Goal: Transaction & Acquisition: Purchase product/service

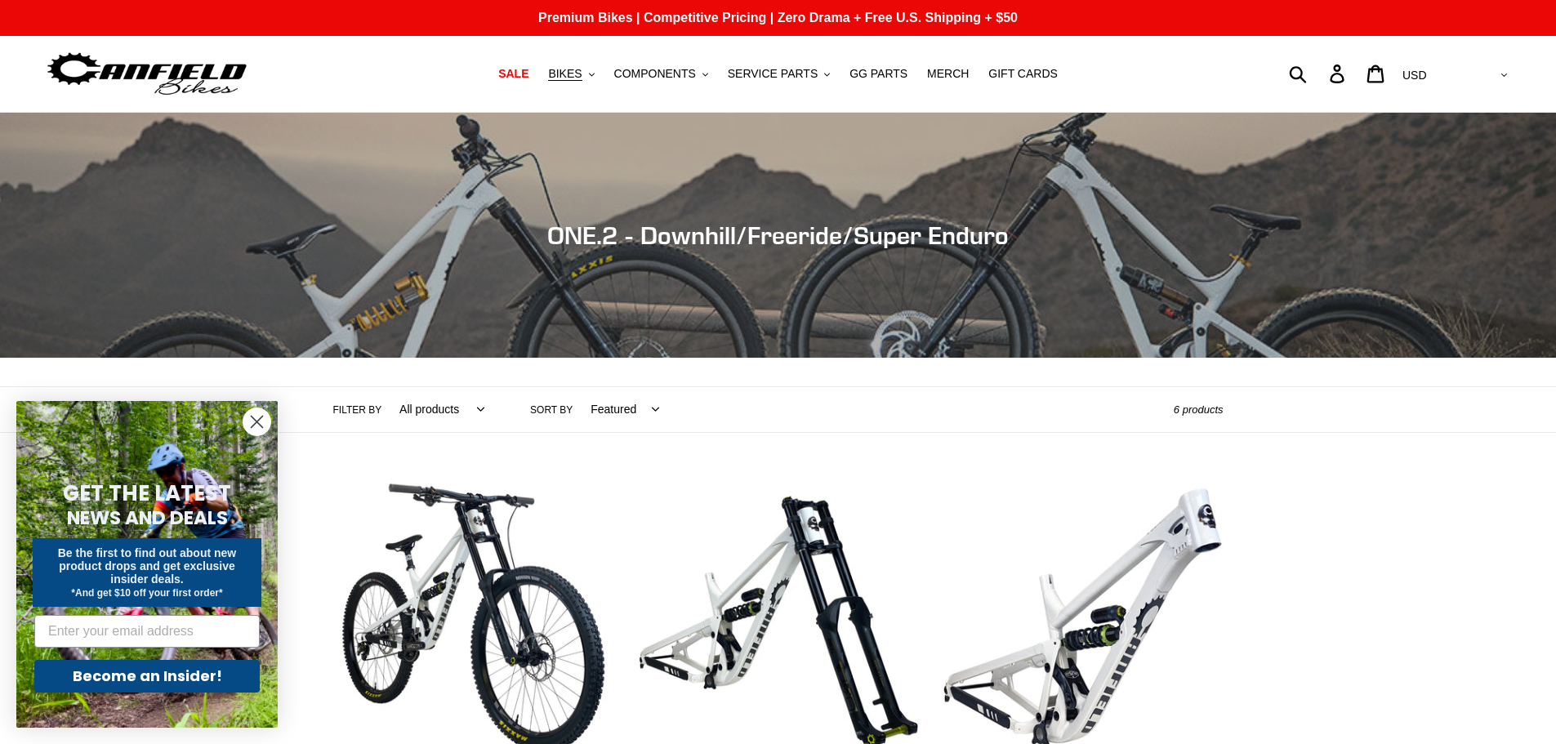
click at [261, 428] on circle "Close dialog" at bounding box center [256, 421] width 27 height 27
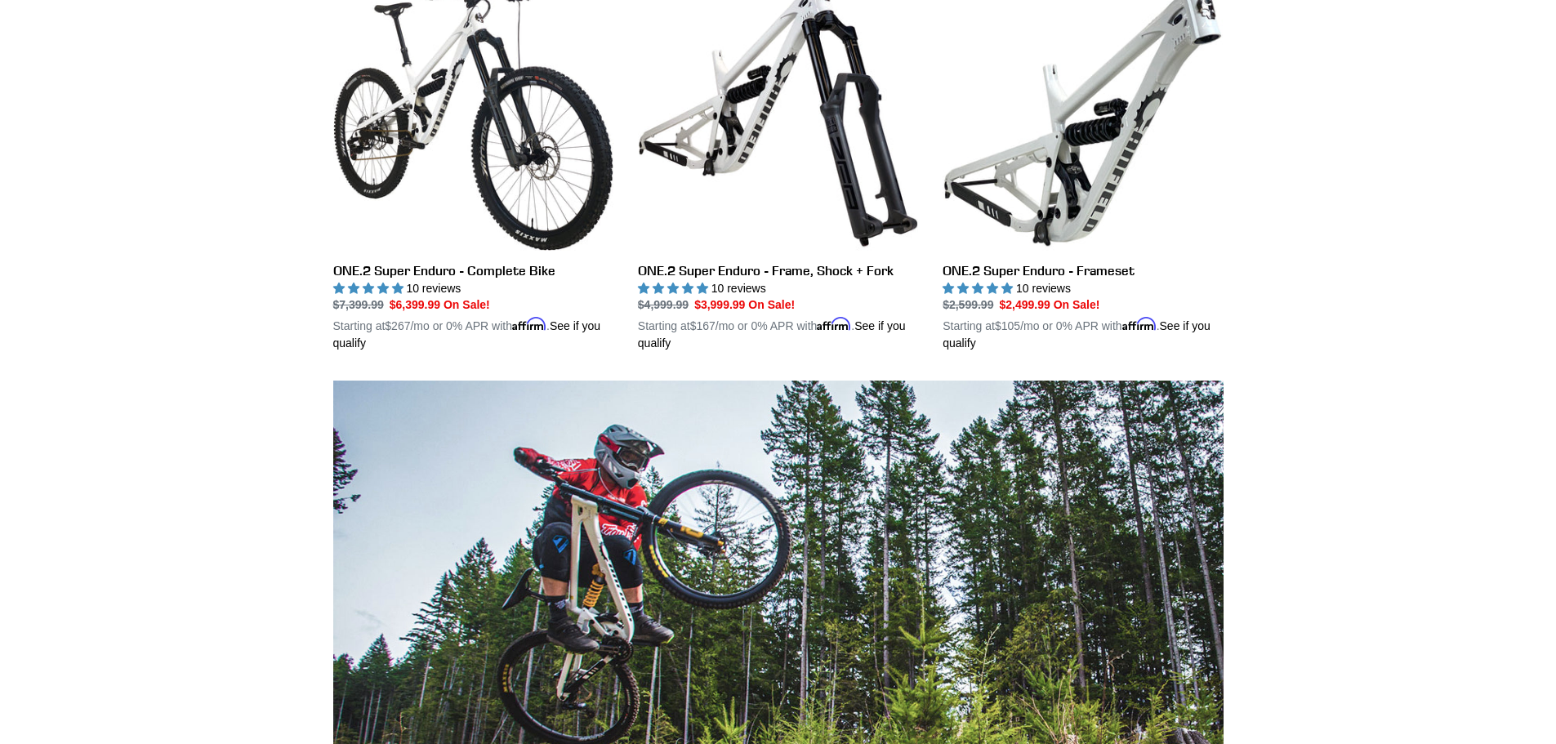
scroll to position [572, 0]
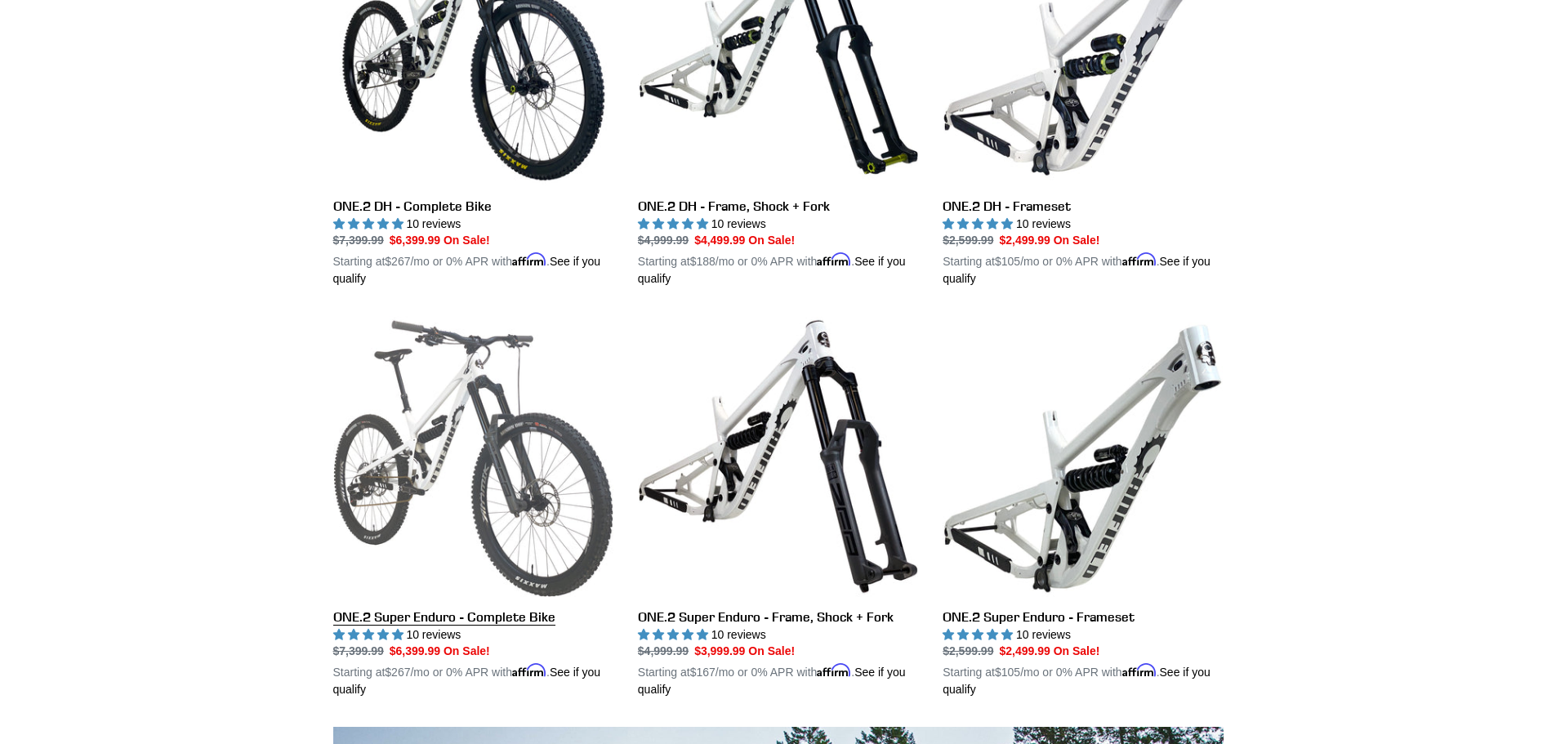
click at [437, 427] on link "ONE.2 Super Enduro - Complete Bike" at bounding box center [473, 507] width 280 height 382
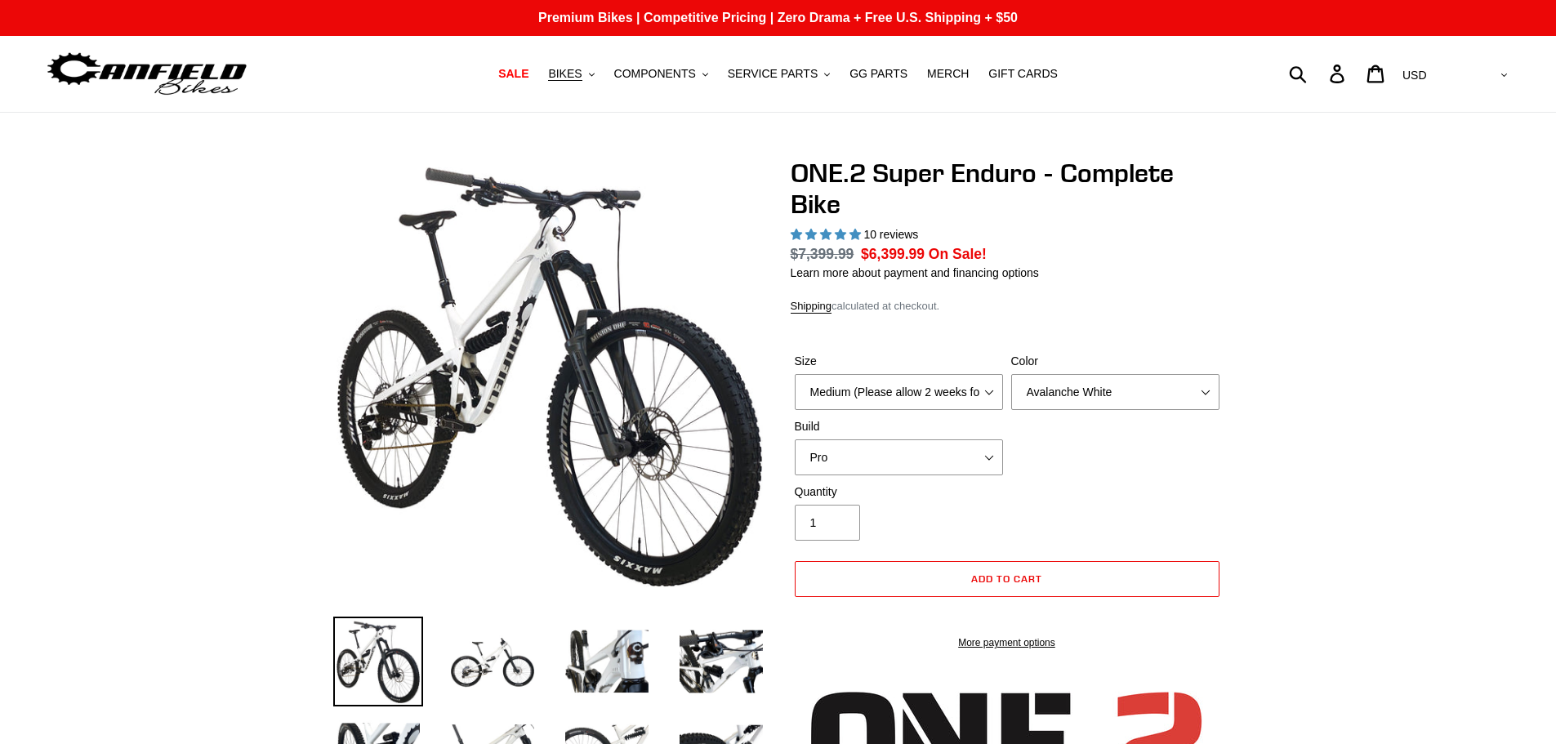
select select "highest-rating"
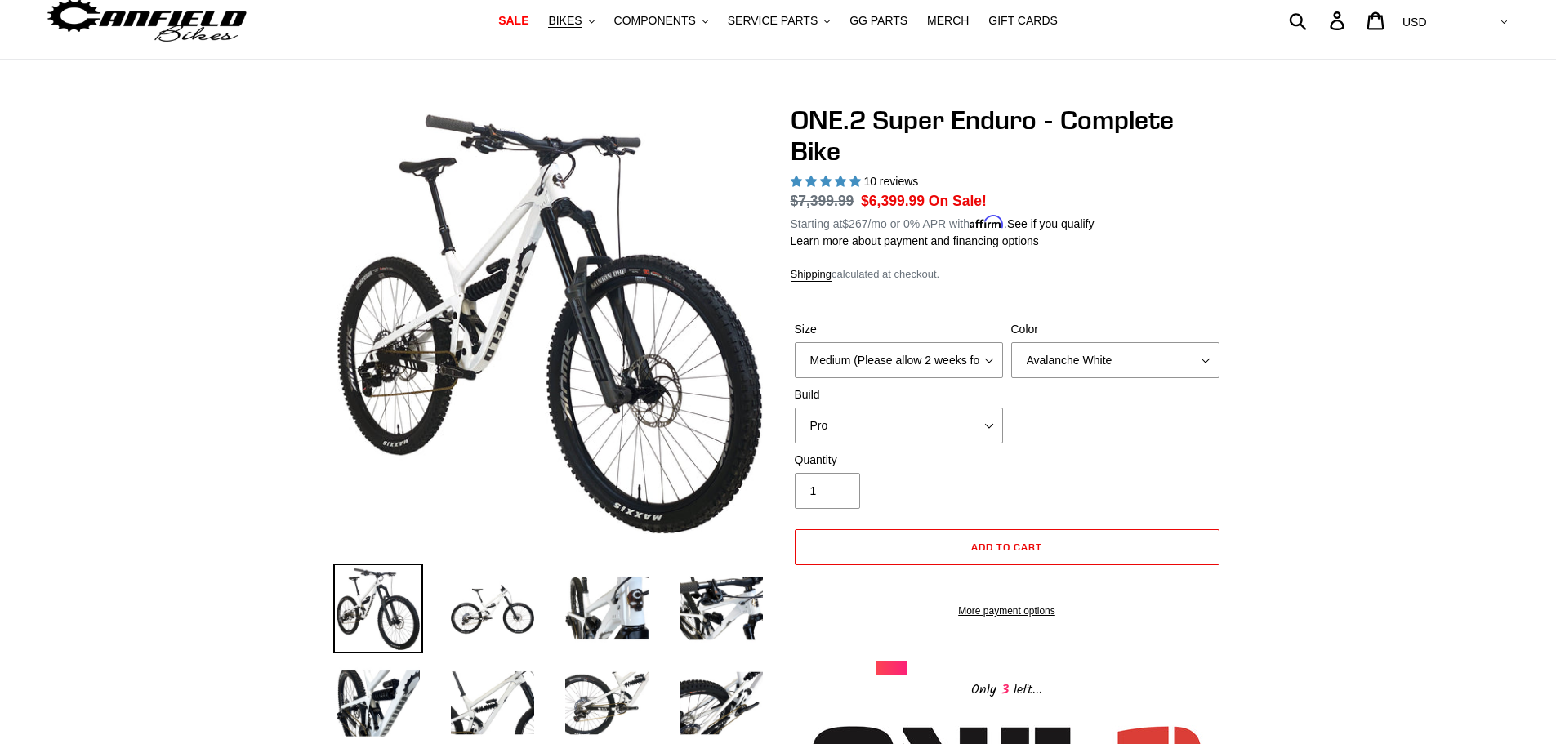
scroll to position [82, 0]
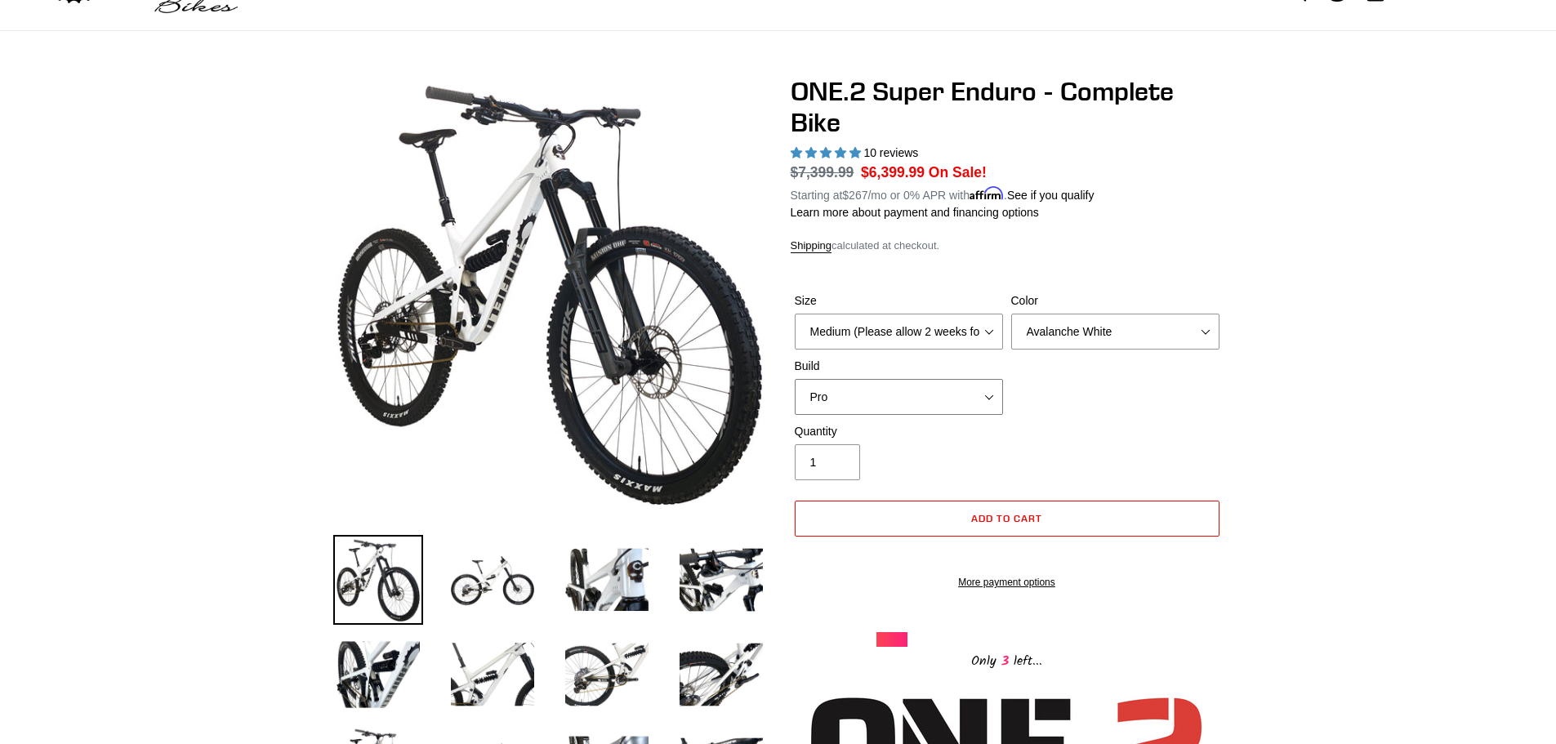
click at [971, 379] on select "Pro" at bounding box center [899, 397] width 208 height 36
click at [963, 395] on select "Pro" at bounding box center [899, 397] width 208 height 36
click at [971, 343] on select "Medium (Please allow 2 weeks for delivery) Large (Sold Out)" at bounding box center [899, 332] width 208 height 36
select select "Large (Sold Out)"
click at [795, 314] on select "Medium (Please allow 2 weeks for delivery) Large (Sold Out)" at bounding box center [899, 332] width 208 height 36
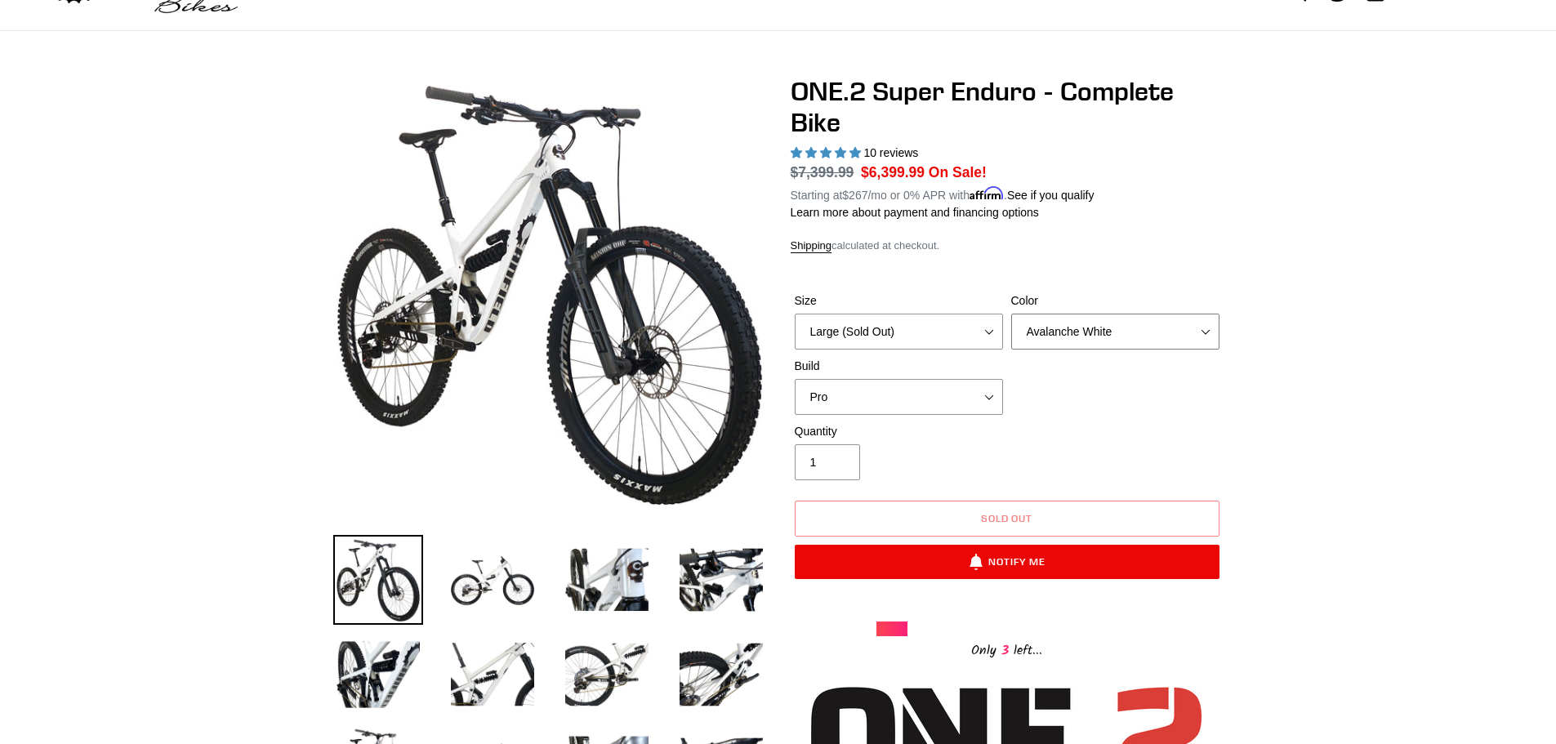
click at [1125, 337] on select "Avalanche White Bentonite Grey" at bounding box center [1115, 332] width 208 height 36
select select "Bentonite Grey"
click at [1011, 314] on select "Avalanche White Bentonite Grey" at bounding box center [1115, 332] width 208 height 36
